Goal: Browse casually: Explore the website without a specific task or goal

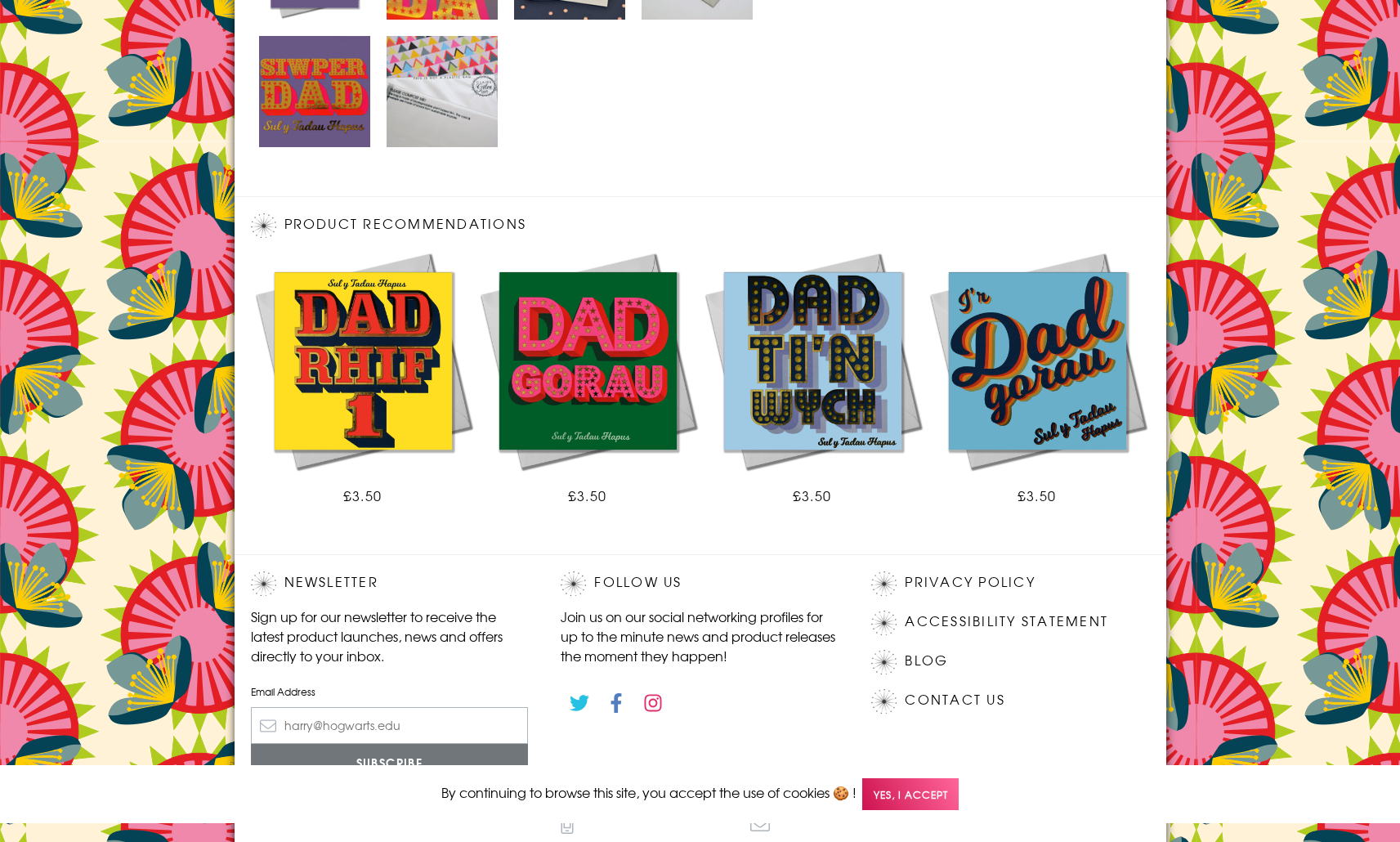
scroll to position [973, 0]
